Goal: Transaction & Acquisition: Purchase product/service

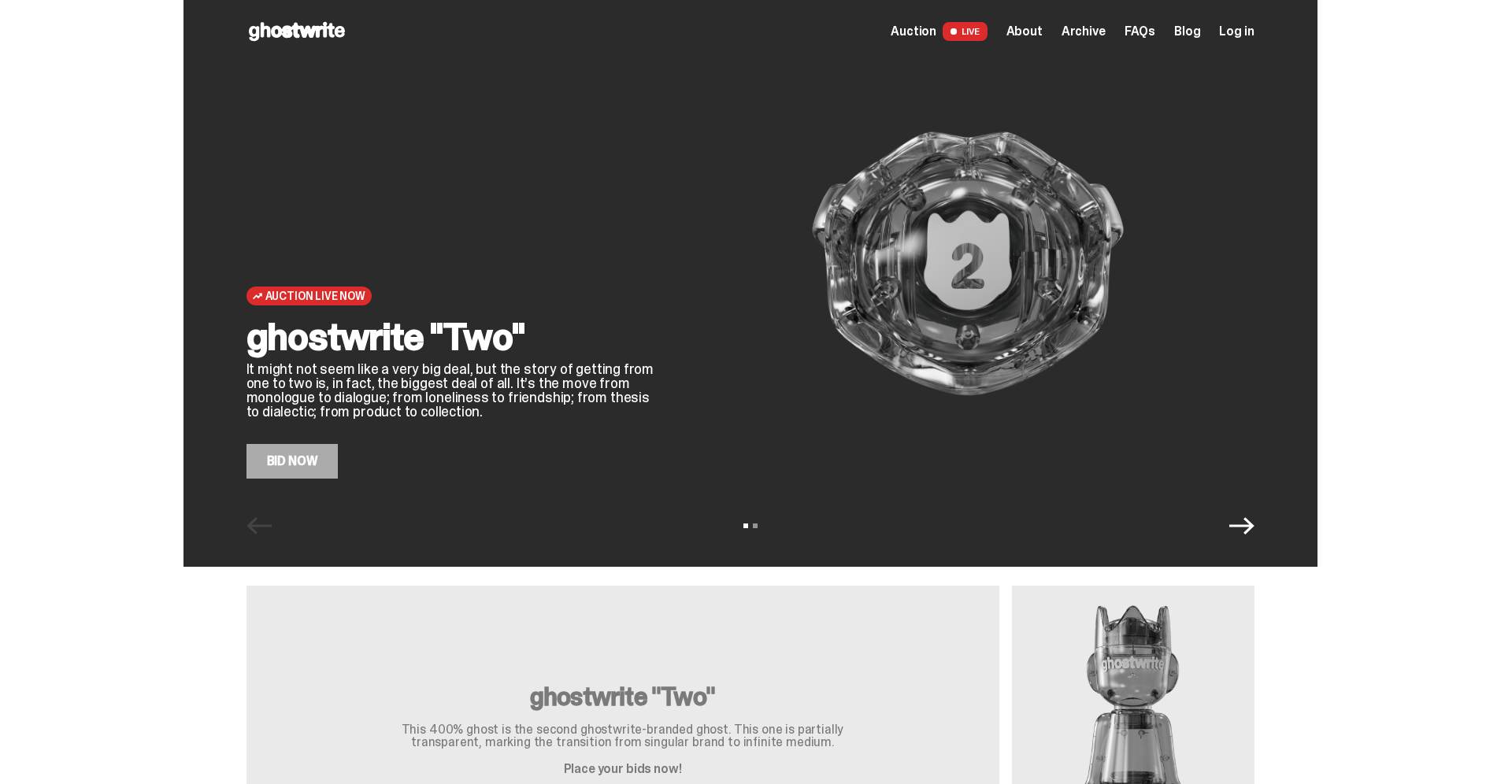
click at [1280, 532] on div "Auction Live Now ghostwrite "Two" It might not seem like a very big deal, but t…" at bounding box center [750, 283] width 1134 height 567
click at [1255, 522] on icon "Next" at bounding box center [1242, 525] width 25 height 25
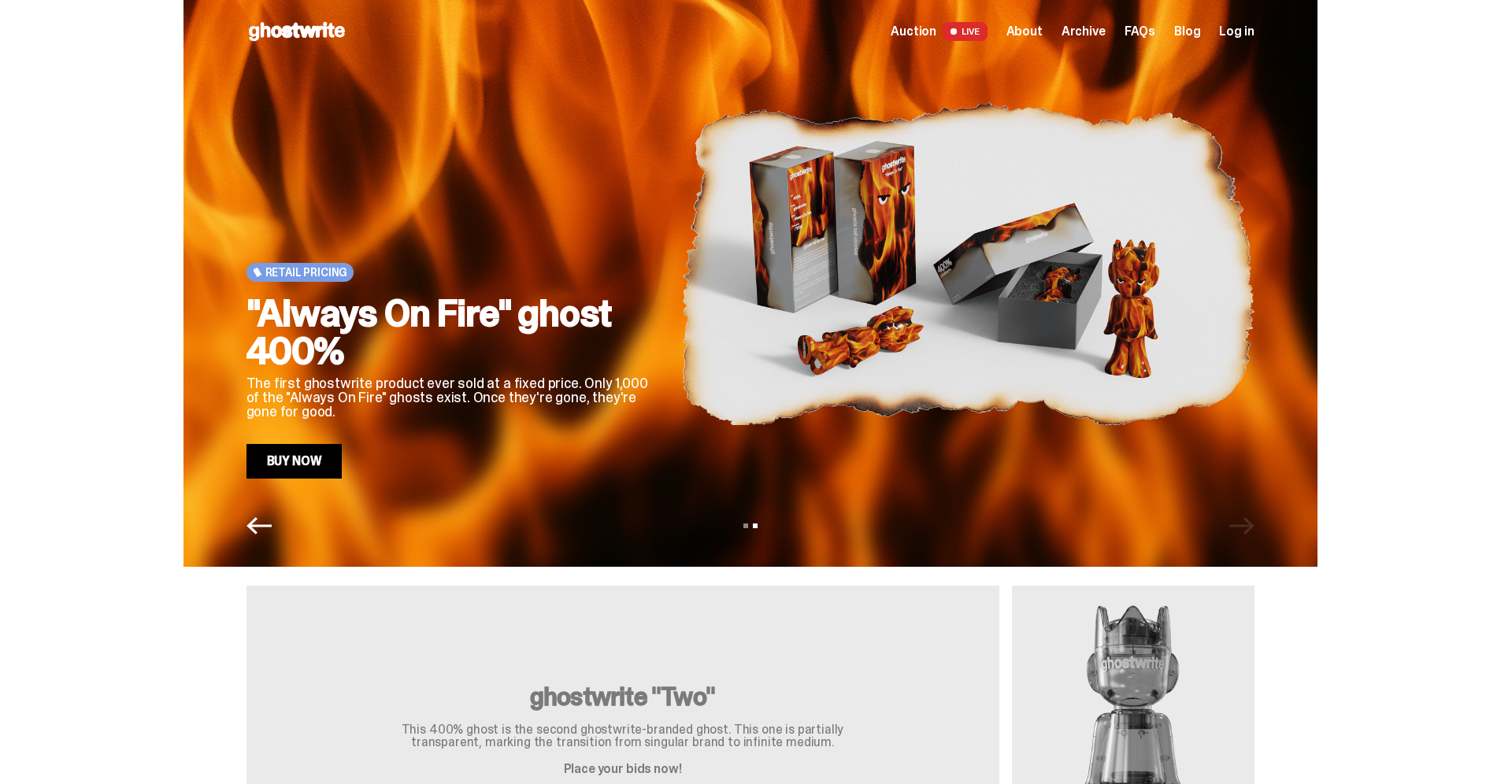
click at [247, 520] on icon "Previous" at bounding box center [259, 525] width 25 height 17
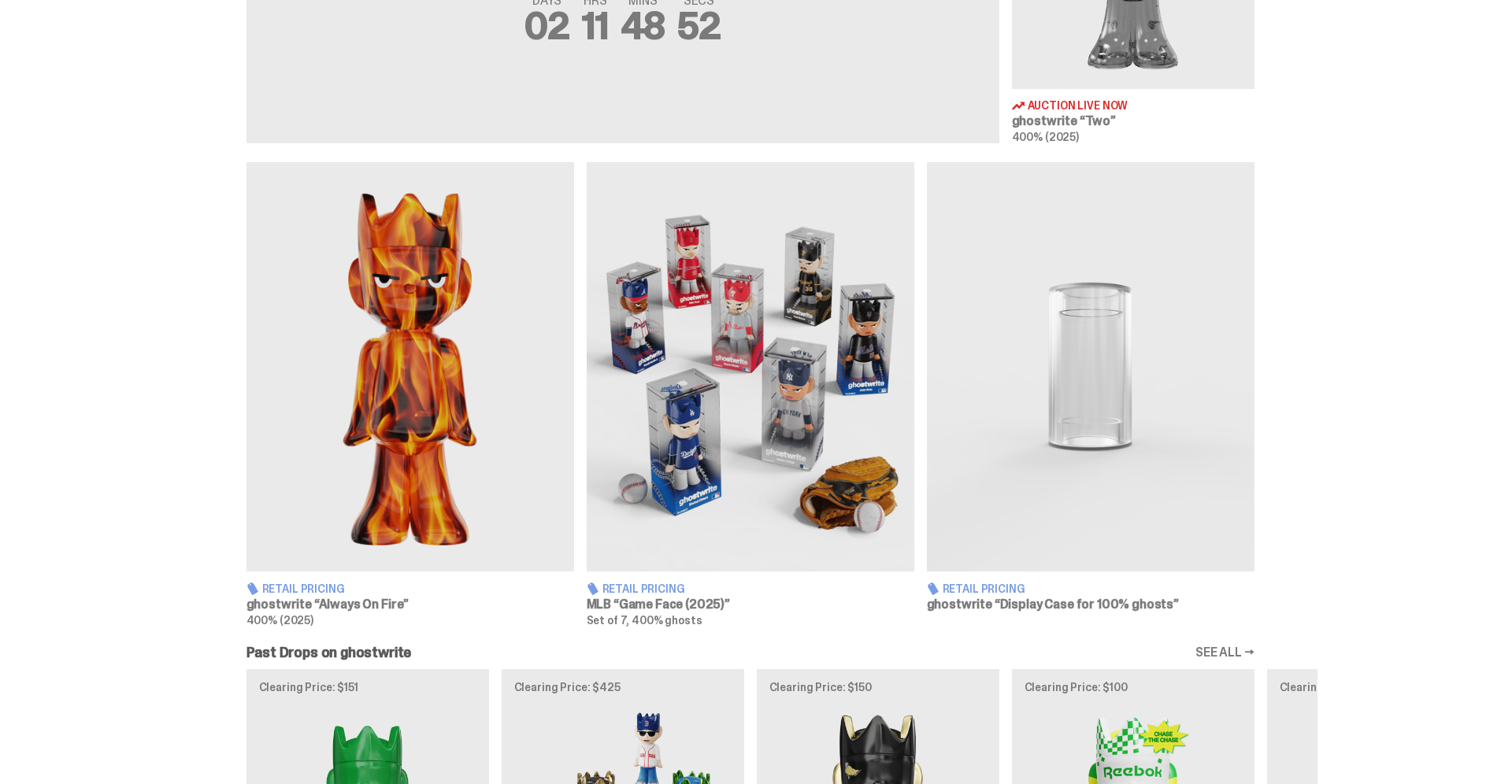
scroll to position [801, 0]
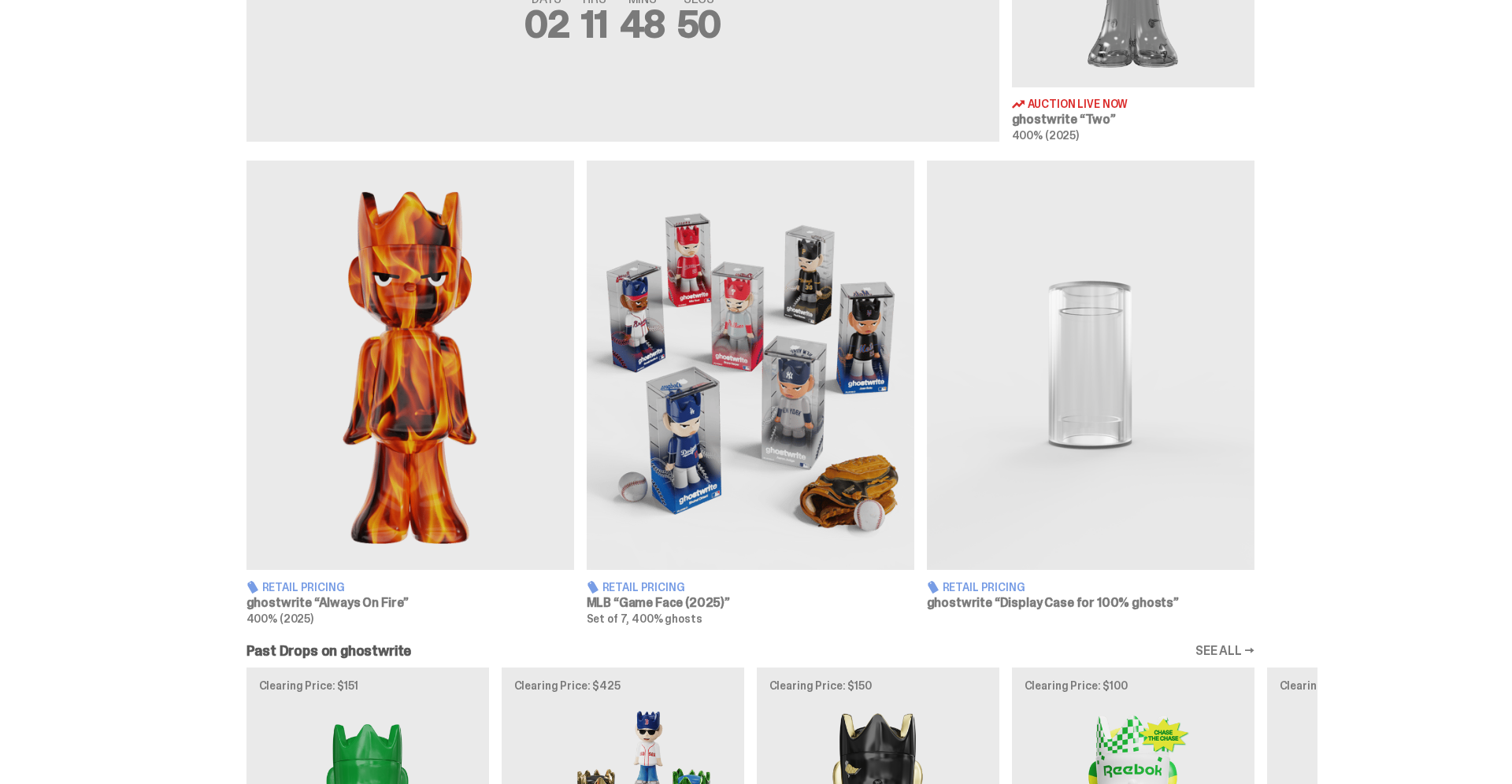
click at [345, 582] on span "Retail Pricing" at bounding box center [304, 587] width 83 height 11
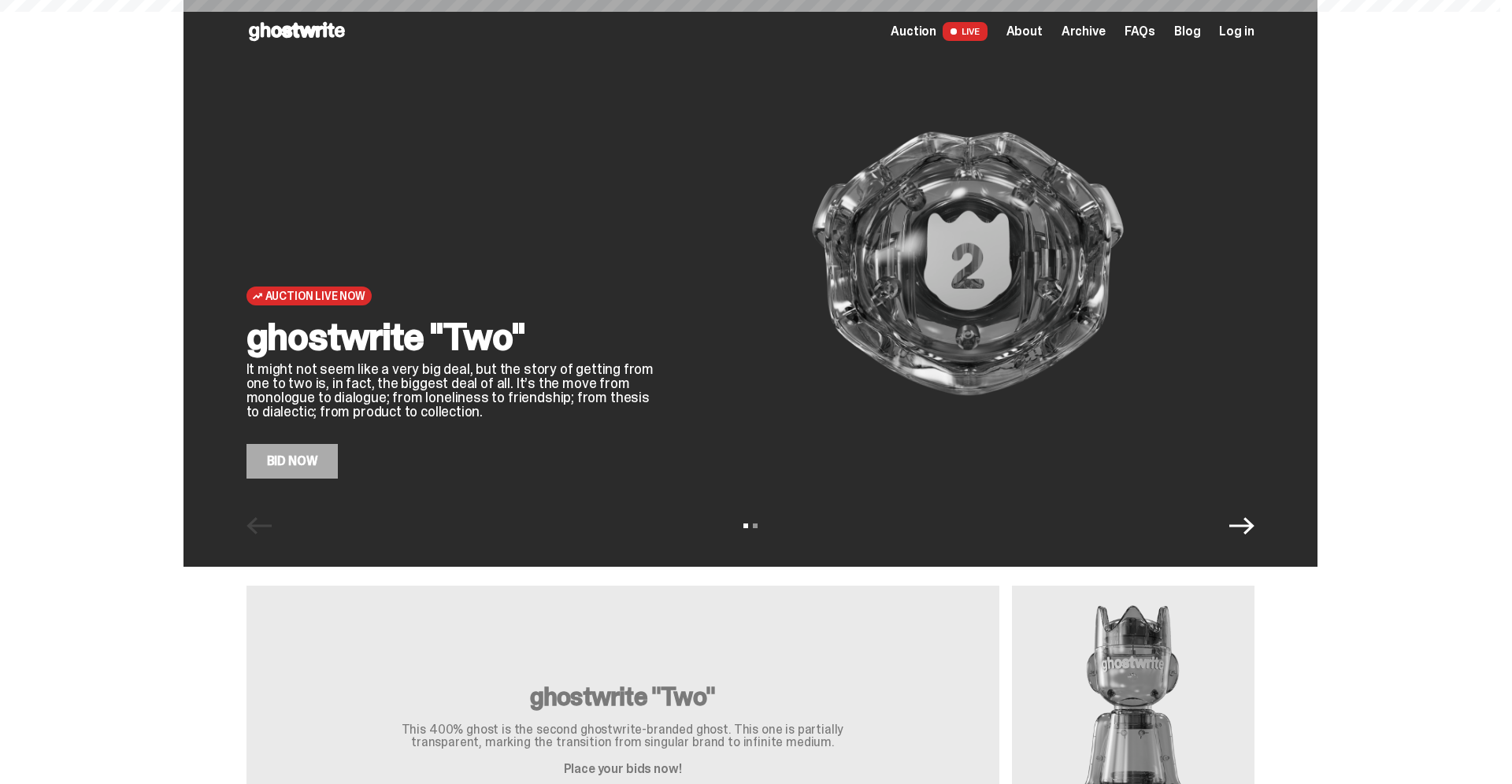
scroll to position [801, 0]
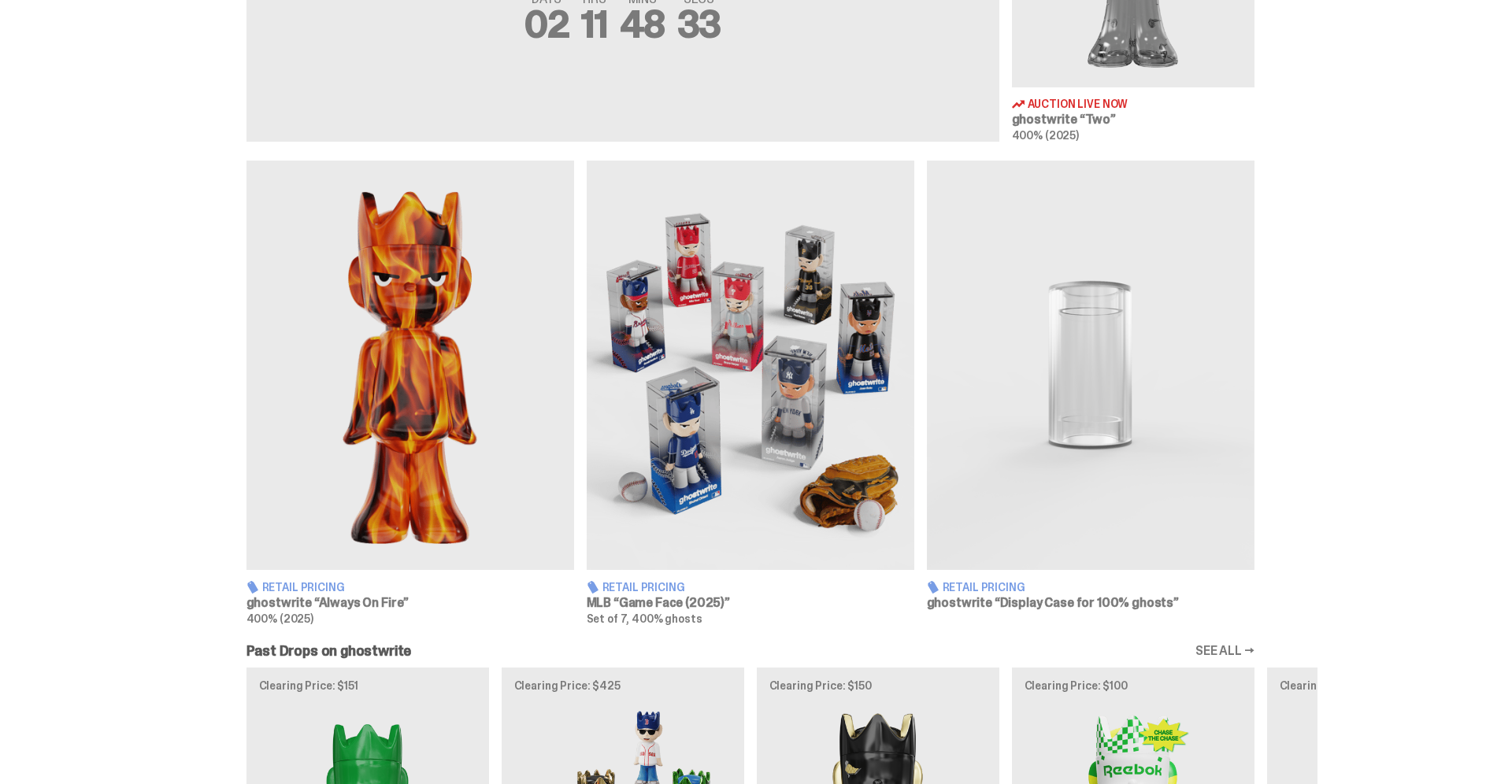
click at [540, 163] on img at bounding box center [410, 365] width 328 height 409
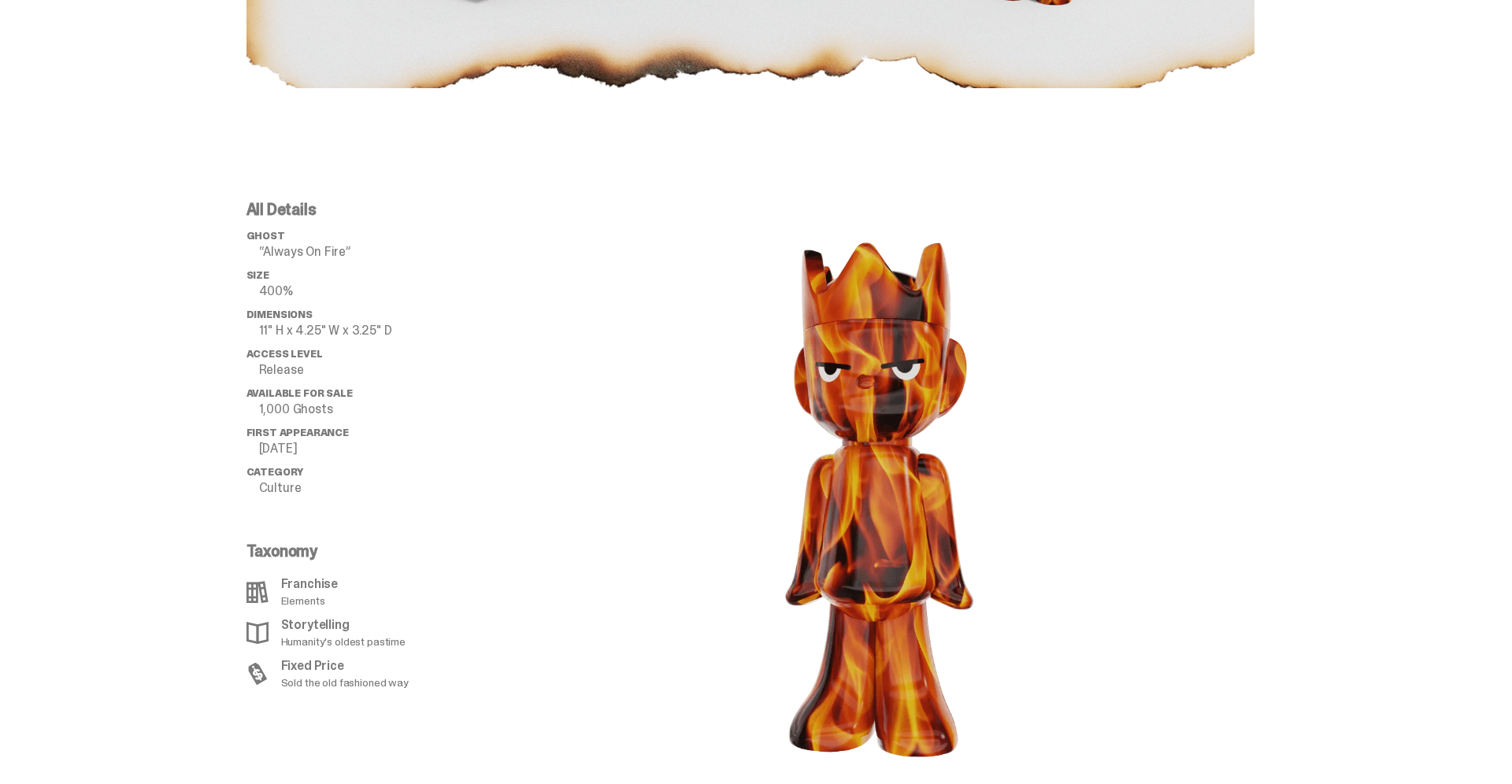
scroll to position [1453, 0]
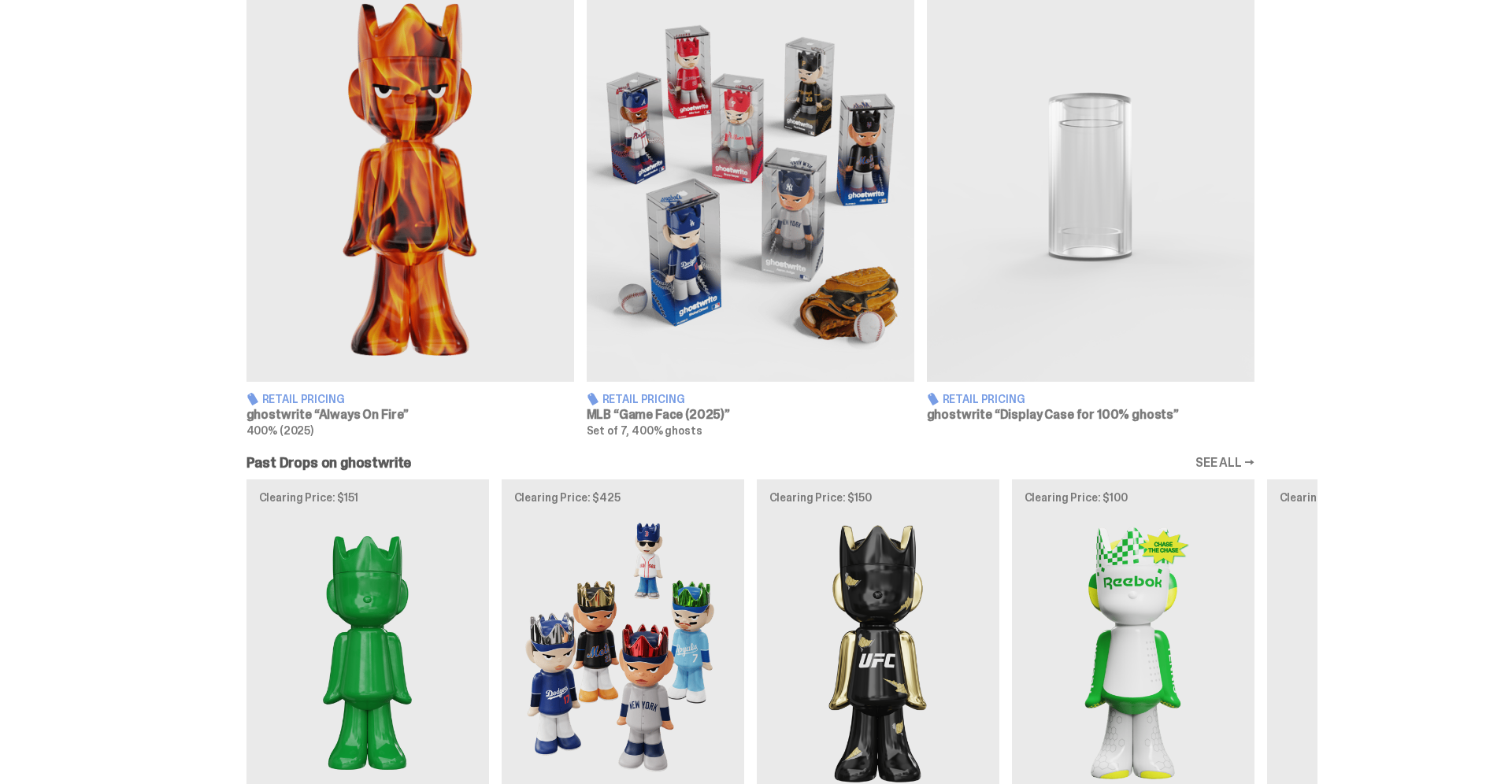
scroll to position [1045, 0]
